Goal: Task Accomplishment & Management: Manage account settings

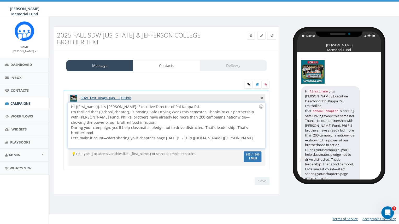
drag, startPoint x: 180, startPoint y: 138, endPoint x: 186, endPoint y: 147, distance: 10.9
click at [186, 147] on div "Hi {{first_name}}, it’s Ron Ransom, Executive Director of Phi Kappa Psi. I’m th…" at bounding box center [166, 126] width 197 height 46
click at [262, 182] on input "Save" at bounding box center [261, 181] width 15 height 8
click at [18, 104] on span "Campaigns" at bounding box center [20, 103] width 20 height 5
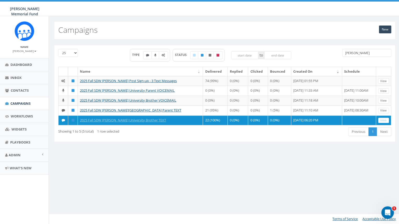
drag, startPoint x: 359, startPoint y: 53, endPoint x: 330, endPoint y: 51, distance: 28.7
click at [342, 51] on input "denison" at bounding box center [366, 53] width 49 height 8
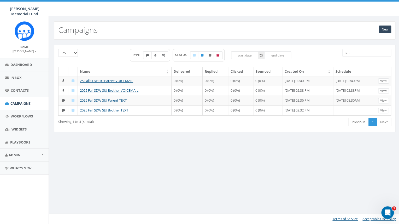
type input "sju"
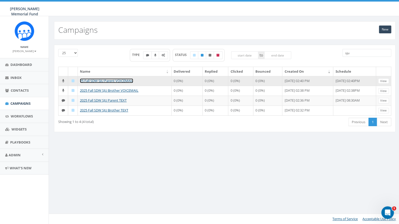
click at [119, 81] on link "25 Fall SDW SJU Parent VOICEMAIL" at bounding box center [106, 81] width 53 height 5
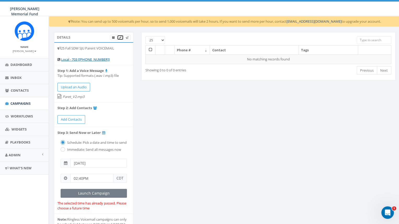
click at [120, 38] on icon at bounding box center [120, 37] width 2 height 3
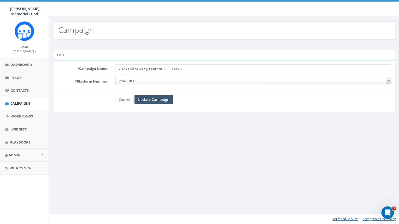
type input "2025 Fall SDW SJU Parent VOICEMAIL"
click at [158, 101] on input "Update Campaign" at bounding box center [153, 99] width 38 height 9
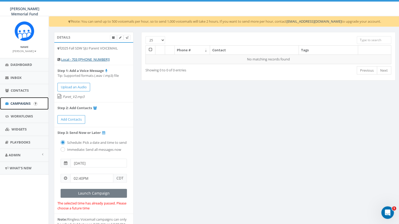
click at [26, 106] on span "Campaigns" at bounding box center [20, 103] width 20 height 5
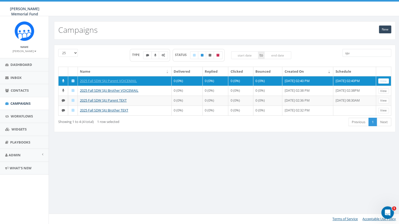
drag, startPoint x: 358, startPoint y: 54, endPoint x: 345, endPoint y: 53, distance: 13.1
click at [345, 54] on input "sju" at bounding box center [366, 53] width 49 height 8
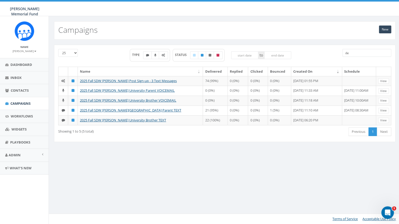
type input "d"
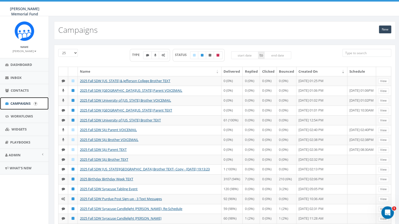
click at [15, 105] on span "Campaigns" at bounding box center [20, 103] width 20 height 5
click at [359, 53] on input "search" at bounding box center [366, 53] width 49 height 8
type input "s"
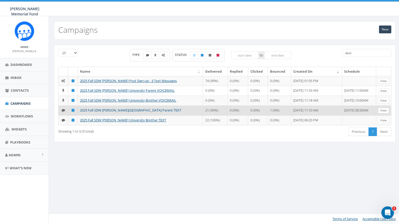
type input "deni"
click at [119, 113] on link "2025 Fall SDW [PERSON_NAME][GEOGRAPHIC_DATA] Parent TEXT" at bounding box center [130, 110] width 101 height 5
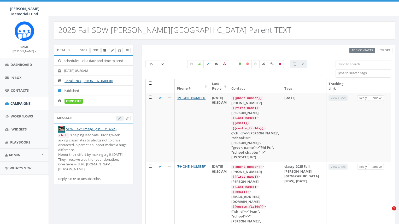
select select
click at [119, 51] on icon at bounding box center [119, 50] width 3 height 3
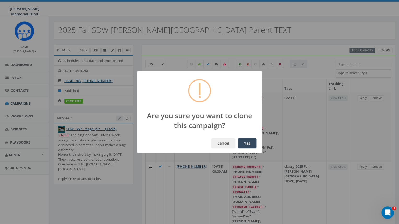
click at [246, 144] on button "Yes" at bounding box center [247, 143] width 19 height 10
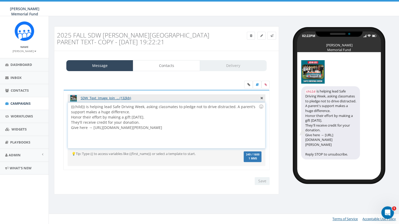
drag, startPoint x: 234, startPoint y: 128, endPoint x: 93, endPoint y: 128, distance: 141.1
click at [93, 128] on div "{{child}} is helping lead Safe Driving Week, asking classmates to pledge not to…" at bounding box center [166, 126] width 197 height 46
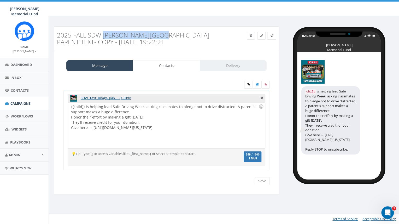
drag, startPoint x: 104, startPoint y: 35, endPoint x: 165, endPoint y: 34, distance: 61.3
click at [165, 35] on h3 "2025 Fall SDW [PERSON_NAME][GEOGRAPHIC_DATA] Parent TEXT- Copy - [DATE] 19:22:21" at bounding box center [138, 39] width 162 height 14
click at [263, 35] on link at bounding box center [261, 36] width 8 height 8
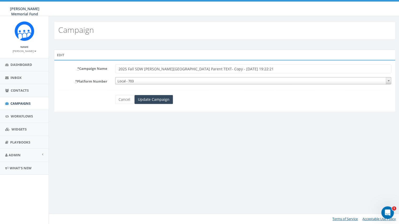
drag, startPoint x: 143, startPoint y: 69, endPoint x: 175, endPoint y: 68, distance: 31.6
click at [175, 68] on input "2025 Fall SDW [PERSON_NAME][GEOGRAPHIC_DATA] Parent TEXT- Copy - [DATE] 19:22:21" at bounding box center [253, 68] width 276 height 9
type input "2025 Fall SDW [US_STATE] & Jefferson Parent TEXT- Copy - [DATE] 19:22:21"
click at [150, 99] on input "Update Campaign" at bounding box center [153, 99] width 38 height 9
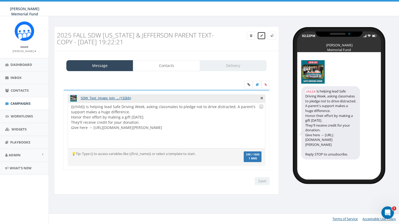
click at [259, 38] on link at bounding box center [261, 36] width 8 height 8
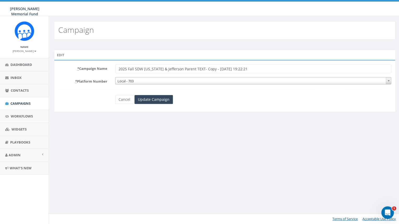
drag, startPoint x: 204, startPoint y: 70, endPoint x: 281, endPoint y: 71, distance: 76.2
click at [281, 71] on input "2025 Fall SDW [US_STATE] & Jefferson Parent TEXT- Copy - [DATE] 19:22:21" at bounding box center [253, 68] width 276 height 9
type input "2025 Fall SDW Washington & Jefferson Parent TEXT"
click at [142, 99] on input "Update Campaign" at bounding box center [153, 99] width 38 height 9
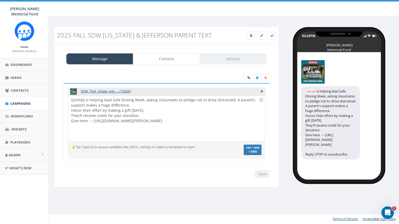
click at [134, 113] on div "{{child}} is helping lead Safe Driving Week, asking classmates to pledge not to…" at bounding box center [166, 119] width 197 height 46
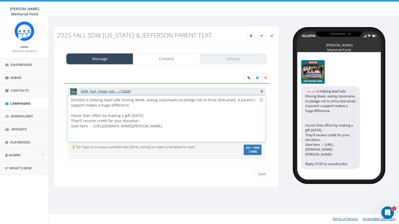
click at [154, 123] on div "{{child}} is helping lead Safe Driving Week, asking classmates to pledge not to…" at bounding box center [166, 119] width 197 height 46
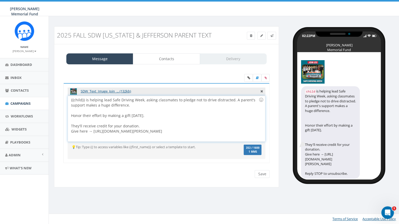
click at [148, 132] on div "{{child}} is helping lead Safe Driving Week, asking classmates to pledge not to…" at bounding box center [166, 119] width 197 height 46
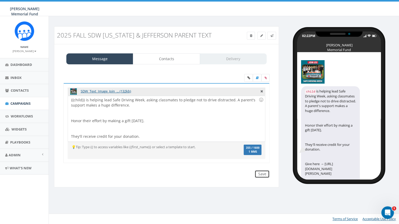
click at [264, 178] on input "Save" at bounding box center [261, 174] width 15 height 8
click at [21, 103] on span "Campaigns" at bounding box center [20, 103] width 20 height 5
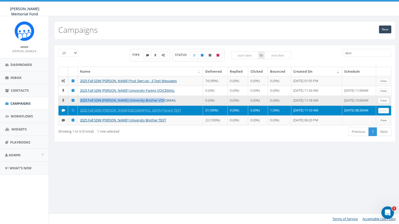
drag, startPoint x: 167, startPoint y: 105, endPoint x: 80, endPoint y: 104, distance: 87.1
click at [80, 104] on td "2025 Fall SDW [PERSON_NAME] University Brother VOICEMAIL" at bounding box center [140, 101] width 125 height 10
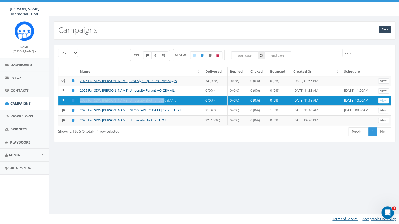
copy link "2025 Fall SDW [PERSON_NAME] University Brother VOICEMAIL"
click at [386, 30] on link "New" at bounding box center [384, 30] width 12 height 8
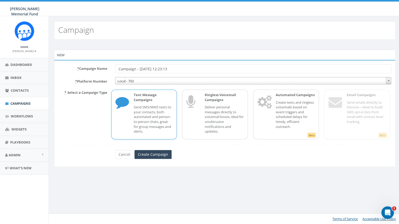
drag, startPoint x: 180, startPoint y: 68, endPoint x: 102, endPoint y: 70, distance: 77.5
click at [115, 70] on input "Campaign - [DATE] 12:23:13" at bounding box center [253, 68] width 276 height 9
drag, startPoint x: 143, startPoint y: 69, endPoint x: 175, endPoint y: 69, distance: 32.1
click at [175, 69] on input "2025 Fall SDW [PERSON_NAME] University Brother VOICEMAIL" at bounding box center [253, 68] width 276 height 9
type input "2025 Fall SDW [US_STATE] & Jefferson Brother VOICEMAIL"
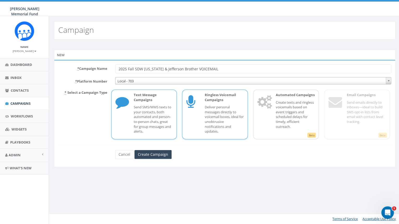
click at [212, 114] on p "Deliver personal messages directly to voicemail boxes, ideal for unobtrusive no…" at bounding box center [223, 119] width 39 height 29
click at [156, 155] on input "Create Campaign" at bounding box center [152, 154] width 37 height 9
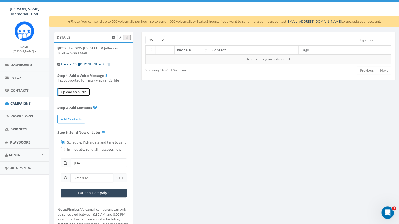
click at [69, 93] on button "Upload an Audio" at bounding box center [73, 92] width 33 height 9
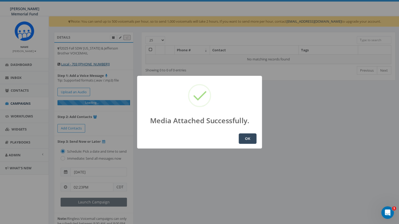
click at [247, 138] on button "OK" at bounding box center [247, 139] width 18 height 10
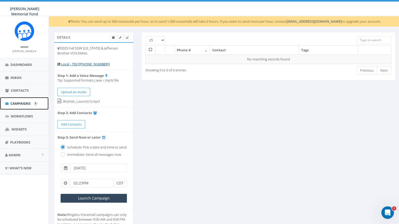
click at [22, 105] on span "Campaigns" at bounding box center [20, 103] width 20 height 5
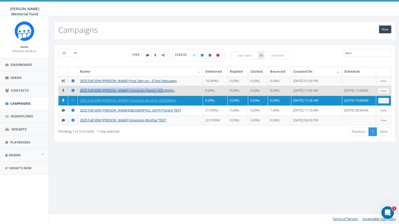
drag, startPoint x: 167, startPoint y: 95, endPoint x: 79, endPoint y: 95, distance: 88.2
click at [79, 95] on td "2025 Fall SDW [PERSON_NAME] University Parent VOICEMAIL" at bounding box center [140, 91] width 125 height 10
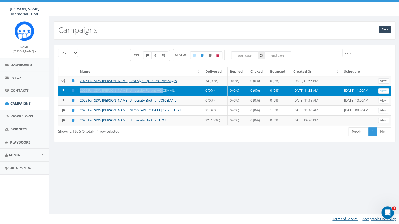
copy link "2025 Fall SDW [PERSON_NAME] University Parent VOICEMAIL"
click at [383, 31] on link "New" at bounding box center [384, 30] width 12 height 8
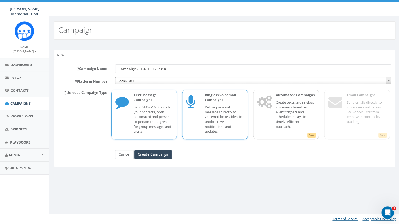
click at [228, 104] on div "Ringless Voicemail Campaigns Deliver personal messages directly to voicemail bo…" at bounding box center [221, 115] width 44 height 44
drag, startPoint x: 178, startPoint y: 69, endPoint x: 106, endPoint y: 67, distance: 71.7
click at [115, 67] on input "Campaign - [DATE] 12:23:46" at bounding box center [253, 68] width 276 height 9
paste input "2025 Fall SDW [PERSON_NAME] University Parent VOICEMAIL"
drag, startPoint x: 147, startPoint y: 69, endPoint x: 175, endPoint y: 69, distance: 27.9
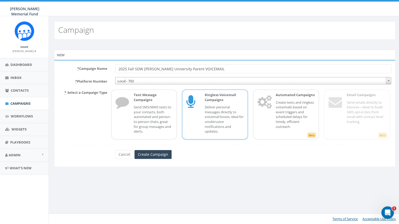
click at [175, 69] on input "2025 Fall SDW Denison University Parent VOICEMAIL" at bounding box center [253, 68] width 276 height 9
type input "2025 Fall SDW [US_STATE] & Jefferson Parent VOICEMAIL"
click at [159, 155] on input "Create Campaign" at bounding box center [152, 154] width 37 height 9
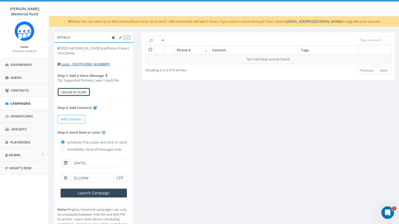
click at [82, 92] on button "Upload an Audio" at bounding box center [73, 92] width 33 height 9
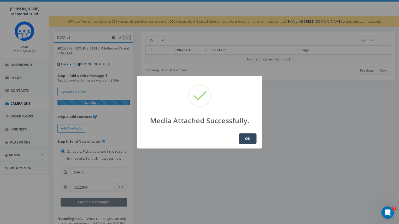
click at [249, 138] on button "OK" at bounding box center [247, 139] width 18 height 10
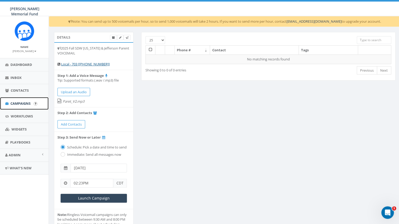
click at [18, 98] on link "Campaigns" at bounding box center [24, 103] width 49 height 13
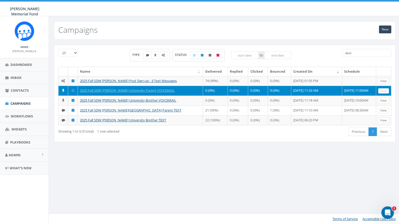
drag, startPoint x: 357, startPoint y: 54, endPoint x: 327, endPoint y: 49, distance: 29.8
click at [342, 49] on input "deni" at bounding box center [366, 53] width 49 height 8
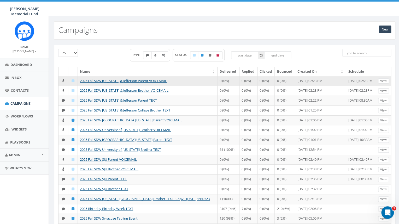
click at [119, 86] on td "2025 Fall SDW [US_STATE] & Jefferson Parent VOICEMAIL" at bounding box center [148, 81] width 140 height 10
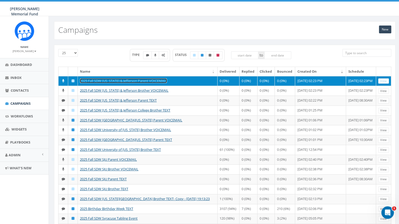
click at [119, 83] on link "2025 Fall SDW [US_STATE] & Jefferson Parent VOICEMAIL" at bounding box center [123, 81] width 87 height 5
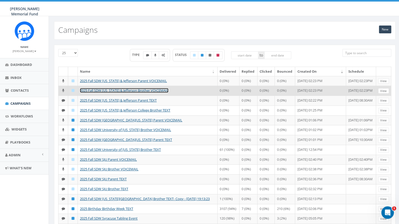
click at [155, 93] on link "2025 Fall SDW [US_STATE] & Jefferson Brother VOICEMAIL" at bounding box center [124, 90] width 88 height 5
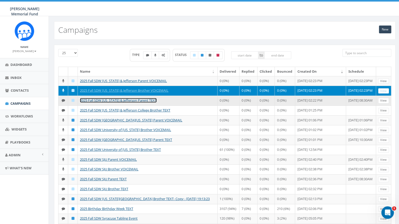
click at [152, 103] on link "2025 Fall SDW Washington & Jefferson Parent TEXT" at bounding box center [118, 100] width 77 height 5
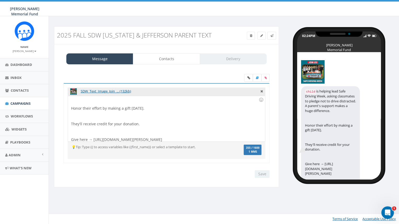
scroll to position [15, 0]
drag, startPoint x: 93, startPoint y: 143, endPoint x: 247, endPoint y: 155, distance: 154.4
click at [247, 142] on div "{{child}} is helping lead Safe Driving Week, asking classmates to pledge not to…" at bounding box center [166, 119] width 197 height 46
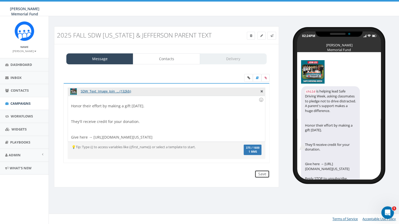
click at [265, 178] on input "Save" at bounding box center [261, 174] width 15 height 8
drag, startPoint x: 94, startPoint y: 139, endPoint x: 111, endPoint y: 150, distance: 20.6
click at [111, 142] on div "{{child}} is helping lead Safe Driving Week, asking classmates to pledge not to…" at bounding box center [166, 119] width 197 height 46
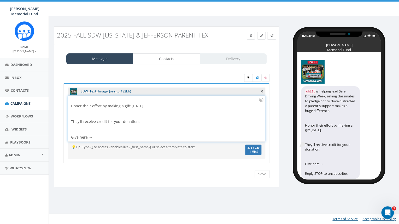
scroll to position [0, 0]
click at [100, 142] on div "{{child}} is helping lead Safe Driving Week, asking classmates to pledge not to…" at bounding box center [166, 119] width 197 height 46
click at [261, 178] on input "Save" at bounding box center [261, 174] width 15 height 8
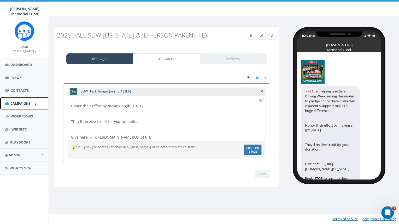
click at [20, 104] on span "Campaigns" at bounding box center [20, 103] width 20 height 5
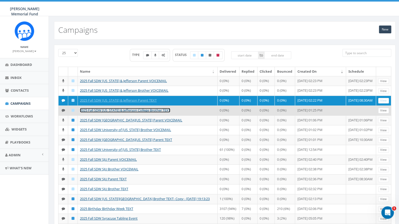
click at [109, 113] on link "2025 Fall SDW [US_STATE] & Jefferson College Brother TEXT" at bounding box center [125, 110] width 90 height 5
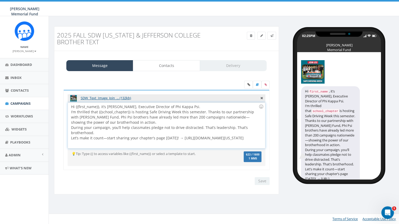
drag, startPoint x: 180, startPoint y: 137, endPoint x: 191, endPoint y: 145, distance: 13.5
click at [191, 145] on div "Hi {{first_name}}, it’s Ron Ransom, Executive Director of Phi Kappa Psi. I’m th…" at bounding box center [166, 126] width 197 height 46
click at [263, 180] on input "Save" at bounding box center [261, 181] width 15 height 8
click at [192, 106] on div "Hi {{first_name}}, it’s Ron Ransom, Executive Director of Phi Kappa Psi. I’m th…" at bounding box center [166, 126] width 197 height 46
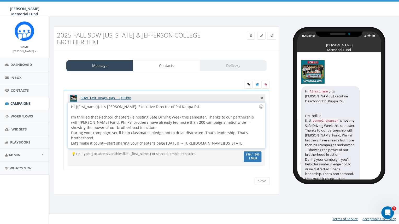
click at [129, 129] on div "Hi {{first_name}}, it’s Ron Ransom, Executive Director of Phi Kappa Psi. I’m th…" at bounding box center [166, 126] width 197 height 46
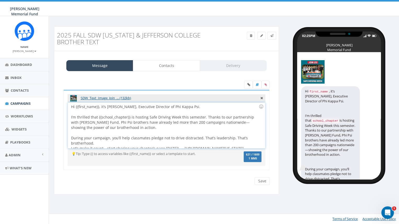
scroll to position [10, 0]
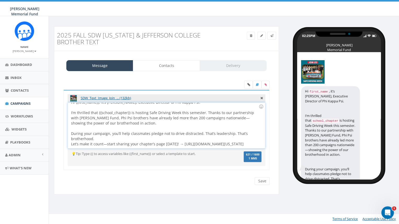
click at [105, 133] on div "Hi {{first_name}}, it’s Ron Ransom, Executive Director of Phi Kappa Psi. I’m th…" at bounding box center [166, 126] width 197 height 46
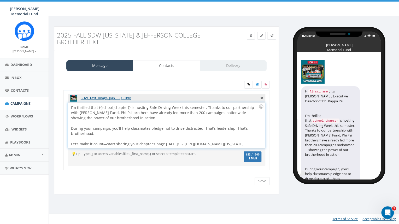
scroll to position [15, 0]
click at [260, 180] on input "Save" at bounding box center [261, 181] width 15 height 8
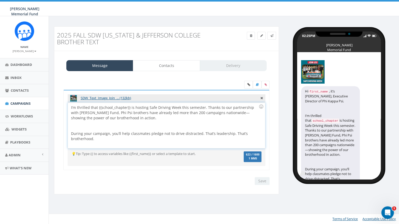
click at [102, 129] on div at bounding box center [164, 126] width 187 height 10
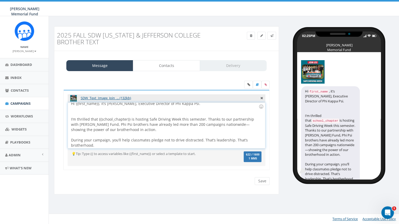
scroll to position [0, 0]
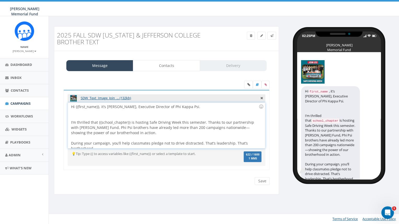
click at [82, 116] on div at bounding box center [164, 115] width 187 height 10
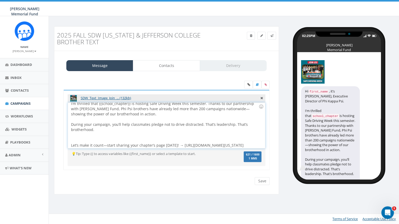
scroll to position [20, 0]
click at [78, 133] on div at bounding box center [164, 136] width 187 height 10
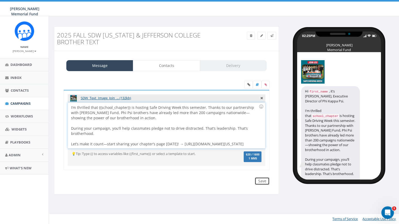
click at [265, 182] on input "Save" at bounding box center [261, 181] width 15 height 8
click at [17, 103] on span "Campaigns" at bounding box center [20, 103] width 20 height 5
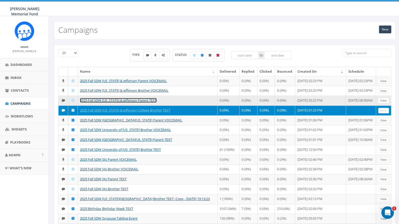
click at [132, 103] on link "2025 Fall SDW [US_STATE] & Jefferson Parent TEXT" at bounding box center [118, 100] width 77 height 5
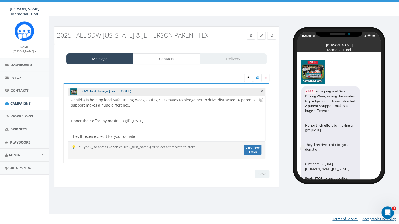
click at [102, 118] on div at bounding box center [164, 113] width 187 height 10
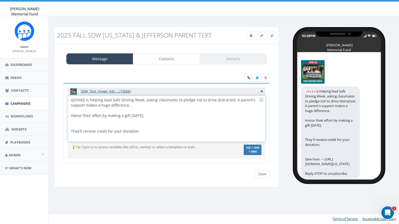
click at [92, 129] on div at bounding box center [164, 123] width 187 height 10
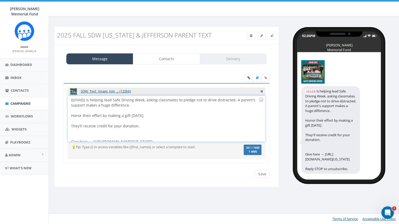
click at [125, 139] on div at bounding box center [164, 134] width 187 height 10
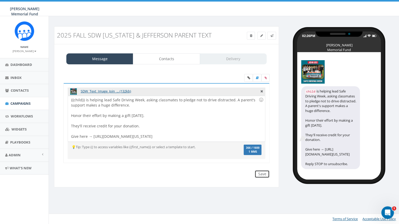
click at [259, 178] on input "Save" at bounding box center [261, 174] width 15 height 8
click at [23, 103] on span "Campaigns" at bounding box center [20, 103] width 20 height 5
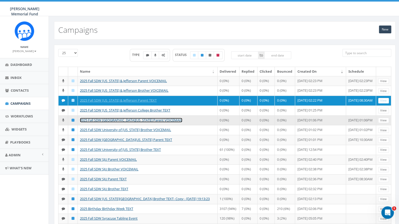
click at [123, 123] on link "2025 Fall SDW University of Kansas Parent VOICEMAIL" at bounding box center [131, 120] width 102 height 5
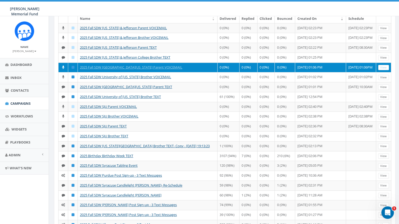
scroll to position [54, 0]
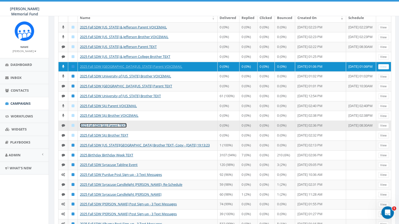
click at [112, 128] on link "2025 Fall SDW SJU Parent TEXT" at bounding box center [103, 125] width 47 height 5
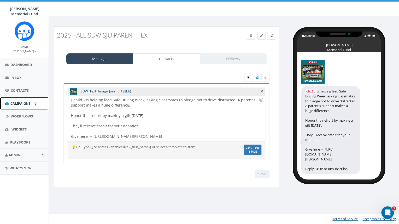
click at [16, 105] on span "Campaigns" at bounding box center [20, 103] width 20 height 5
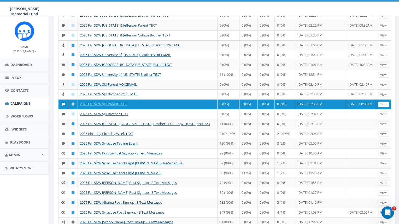
scroll to position [76, 0]
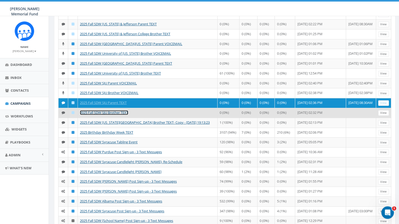
click at [95, 115] on link "2025 Fall SDW SJU Brother TEXT" at bounding box center [104, 112] width 48 height 5
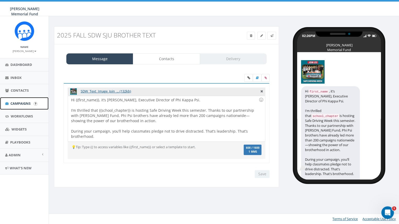
click at [16, 100] on link "Campaigns" at bounding box center [24, 103] width 49 height 13
